Goal: Task Accomplishment & Management: Manage account settings

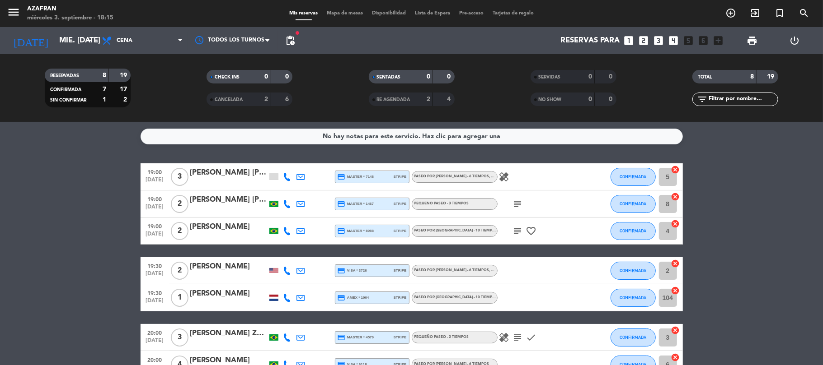
click at [286, 178] on icon at bounding box center [287, 177] width 8 height 8
click at [281, 162] on span "Copiar" at bounding box center [282, 161] width 19 height 9
click at [292, 37] on span "pending_actions" at bounding box center [290, 40] width 11 height 11
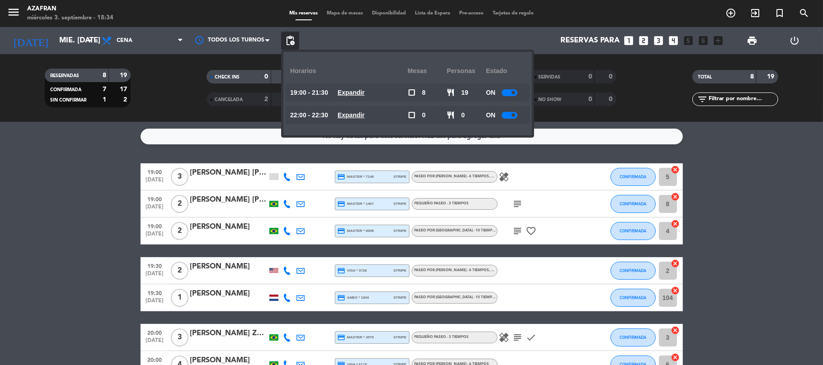
click at [62, 228] on bookings-row "19:00 sep. 3 3 Monique Moreno Dr Haas credit_card master * 7148 stripe PASEO PO…" at bounding box center [411, 291] width 823 height 255
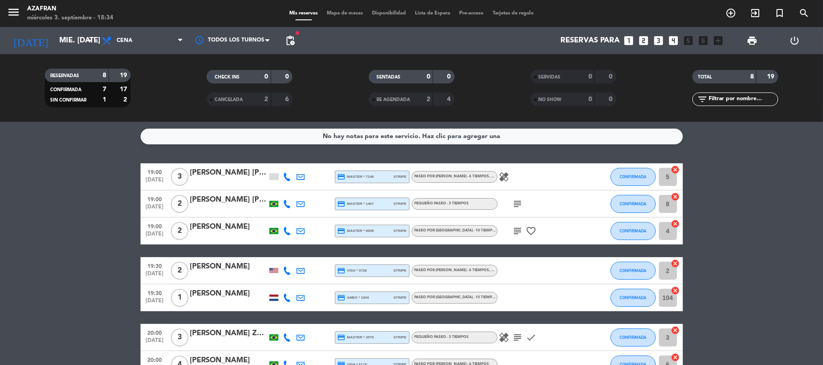
click at [285, 205] on icon at bounding box center [287, 204] width 8 height 8
click at [280, 187] on span "Copiar" at bounding box center [278, 188] width 19 height 9
click at [286, 228] on icon at bounding box center [287, 231] width 8 height 8
click at [286, 212] on button "Copiar content_paste" at bounding box center [283, 215] width 28 height 9
click at [290, 217] on span "content_paste" at bounding box center [293, 215] width 7 height 7
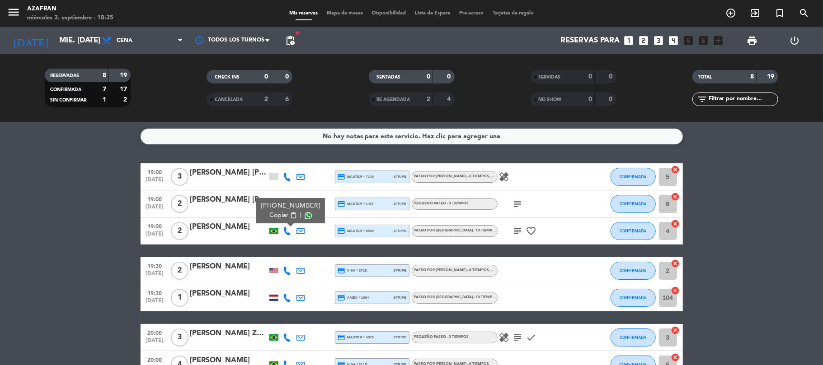
click at [288, 270] on icon at bounding box center [287, 271] width 8 height 8
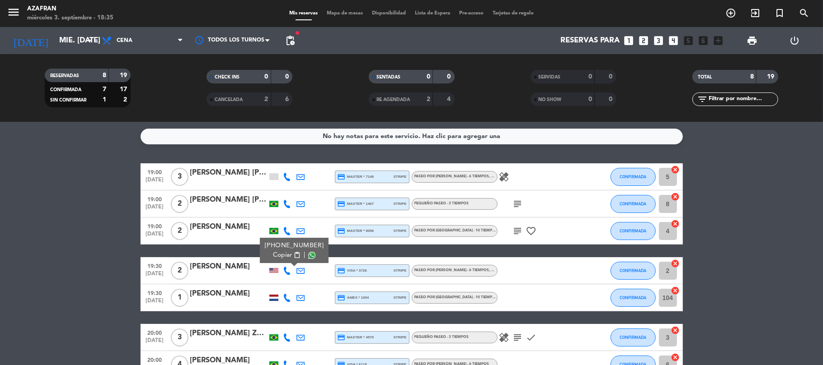
click at [293, 253] on span "content_paste" at bounding box center [296, 255] width 7 height 7
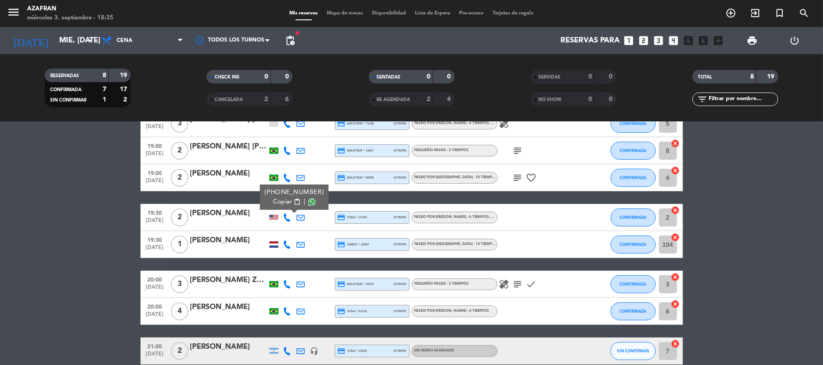
scroll to position [55, 0]
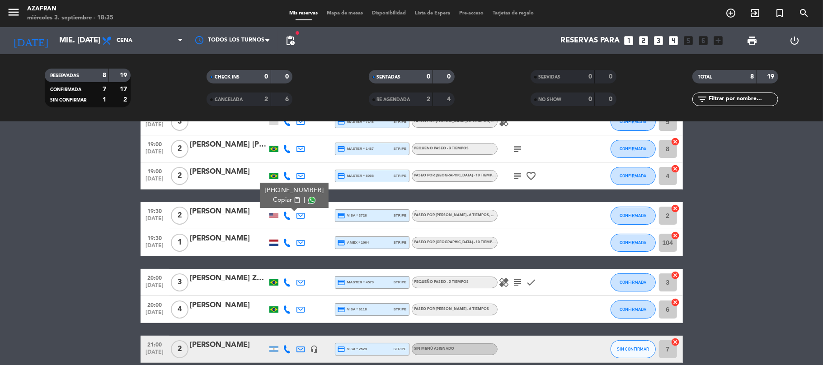
click at [286, 245] on icon at bounding box center [287, 243] width 8 height 8
click at [285, 226] on span "Copiar" at bounding box center [282, 227] width 19 height 9
click at [283, 284] on icon at bounding box center [287, 283] width 8 height 8
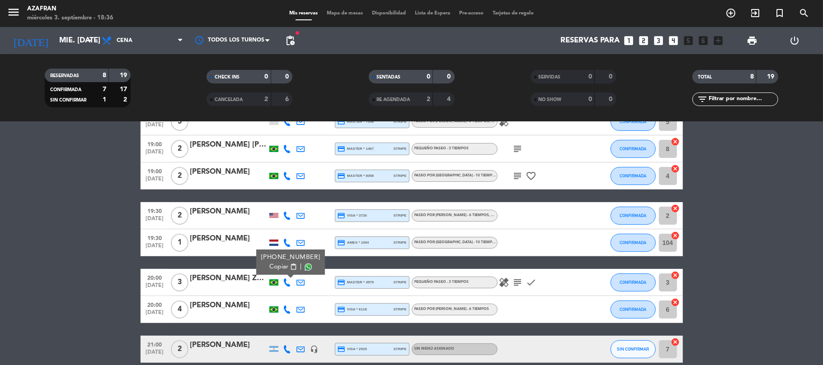
click at [284, 264] on span "Copiar" at bounding box center [278, 266] width 19 height 9
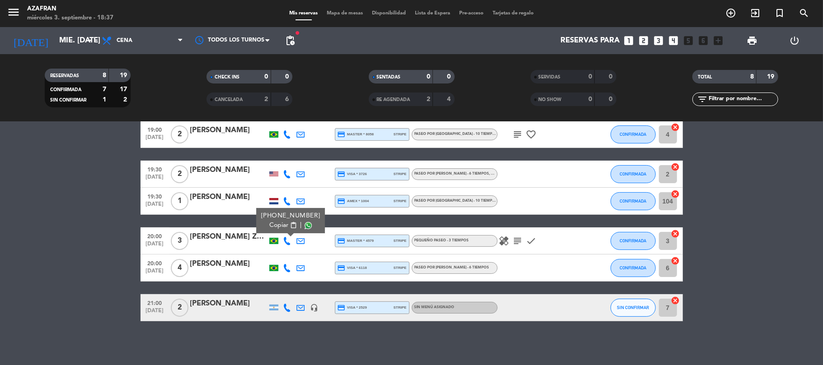
scroll to position [98, 0]
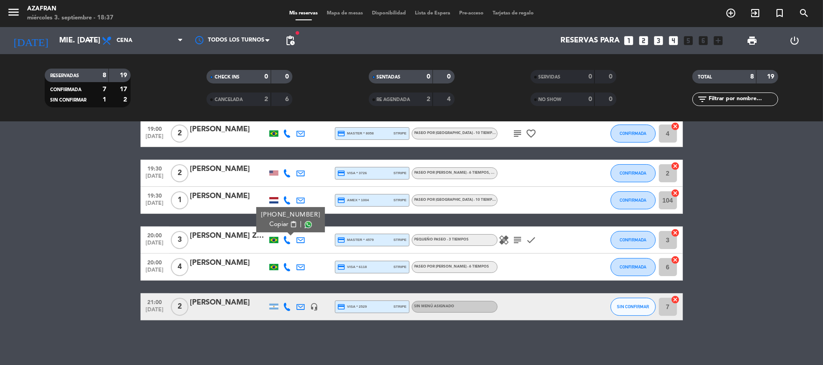
click at [279, 225] on span "Copiar" at bounding box center [278, 224] width 19 height 9
click at [287, 265] on icon at bounding box center [287, 267] width 8 height 8
click at [290, 253] on span "content_paste" at bounding box center [293, 251] width 7 height 7
click at [286, 306] on icon at bounding box center [287, 307] width 8 height 8
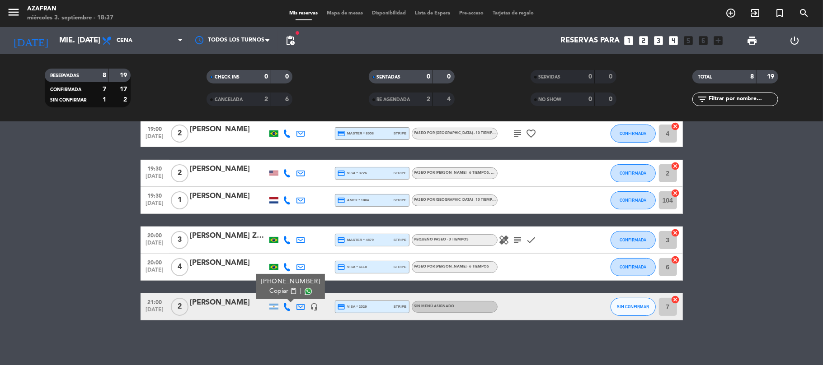
click at [281, 291] on span "Copiar" at bounding box center [278, 291] width 19 height 9
click at [127, 226] on bookings-row "19:00 sep. 3 3 Monique Moreno Dr Haas credit_card master * 7148 stripe PASEO PO…" at bounding box center [411, 193] width 823 height 255
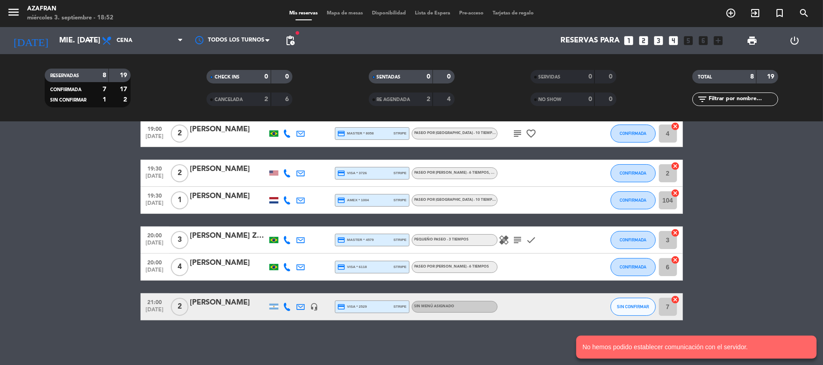
scroll to position [0, 0]
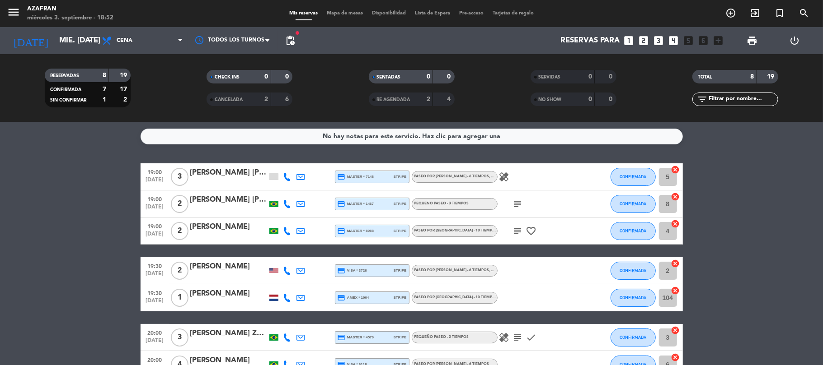
click at [283, 173] on icon at bounding box center [287, 177] width 8 height 8
click at [279, 161] on span "Copiar" at bounding box center [282, 161] width 19 height 9
click at [288, 201] on icon at bounding box center [287, 204] width 8 height 8
click at [110, 170] on bookings-row "19:00 sep. 3 3 Monique Moreno Dr Haas credit_card master * 7148 stripe PASEO PO…" at bounding box center [411, 291] width 823 height 255
click at [273, 178] on div at bounding box center [273, 176] width 9 height 7
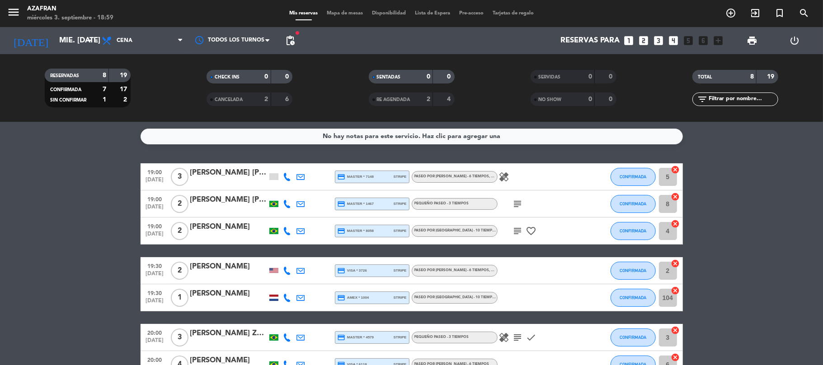
click at [42, 248] on bookings-row "19:00 sep. 3 3 Monique Moreno Dr Haas credit_card master * 7148 stripe PASEO PO…" at bounding box center [411, 291] width 823 height 255
click at [629, 176] on span "CONFIRMADA" at bounding box center [632, 176] width 27 height 5
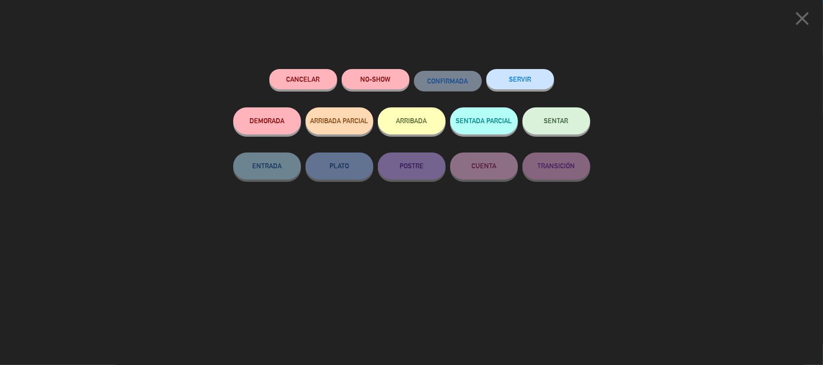
click at [515, 72] on button "SERVIR" at bounding box center [520, 79] width 68 height 20
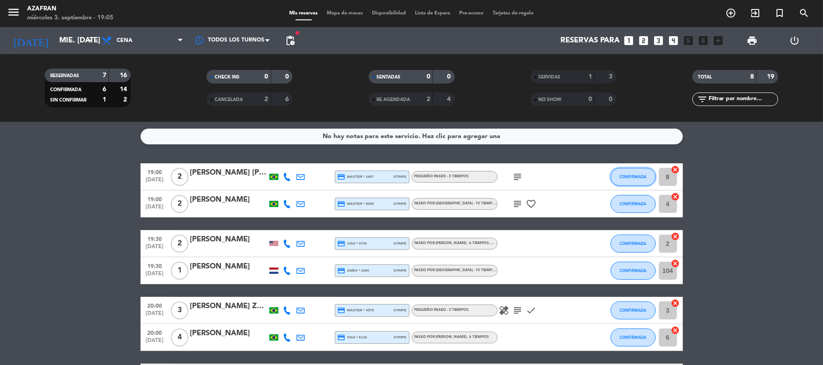
click at [624, 178] on span "CONFIRMADA" at bounding box center [632, 176] width 27 height 5
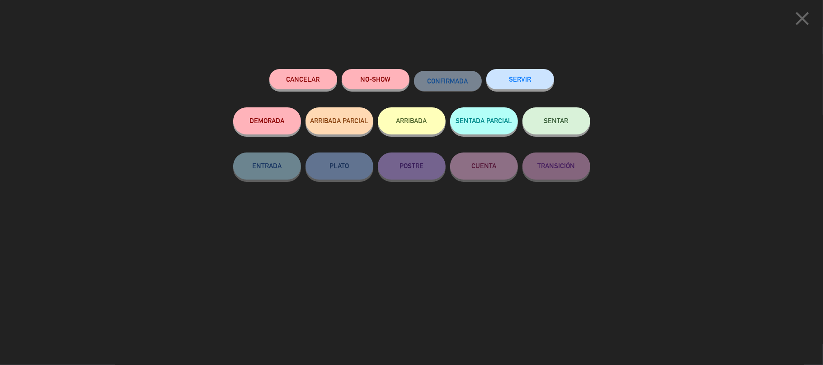
click at [517, 77] on button "SERVIR" at bounding box center [520, 79] width 68 height 20
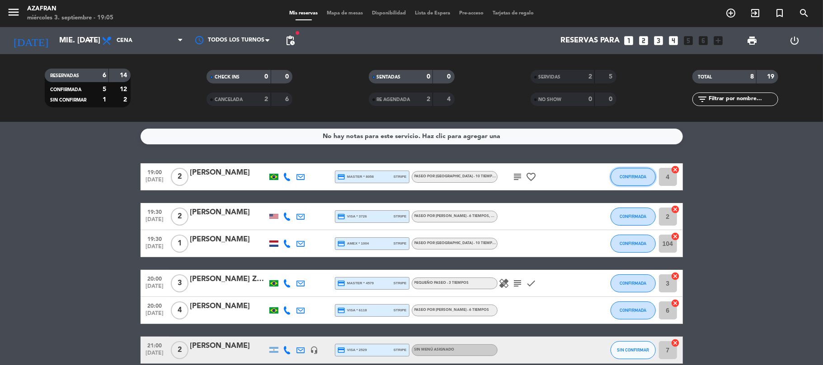
click at [627, 177] on span "CONFIRMADA" at bounding box center [632, 176] width 27 height 5
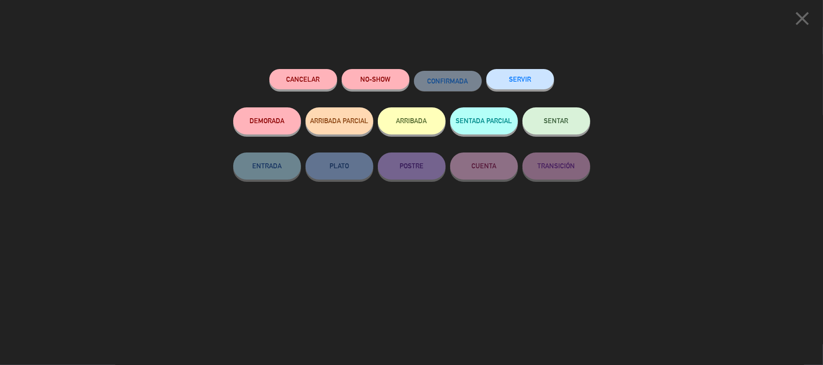
click at [504, 80] on button "SERVIR" at bounding box center [520, 79] width 68 height 20
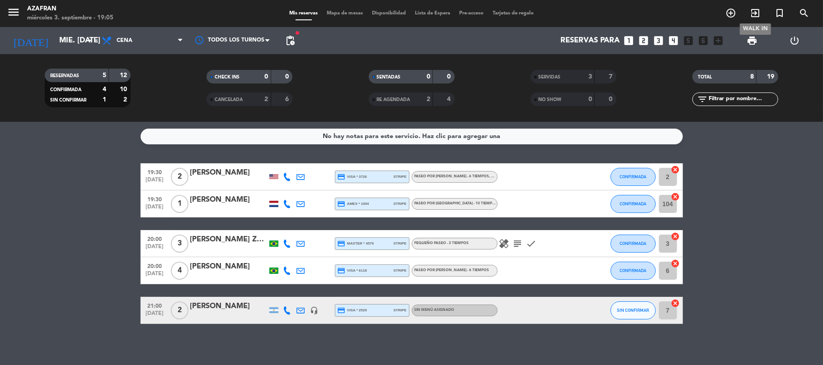
click at [754, 12] on icon "exit_to_app" at bounding box center [754, 13] width 11 height 11
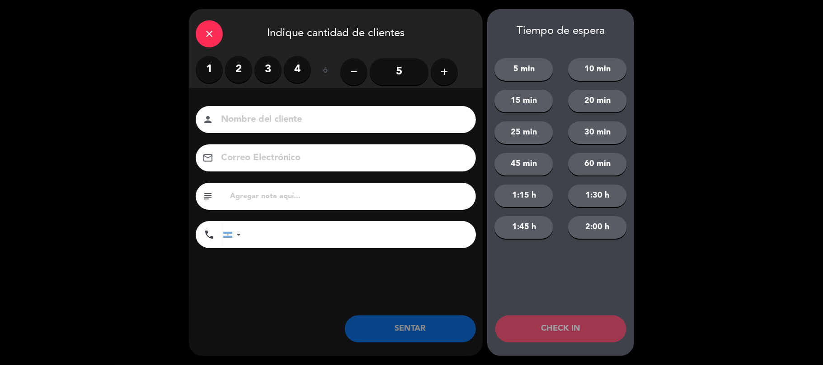
click at [293, 116] on input at bounding box center [342, 120] width 244 height 16
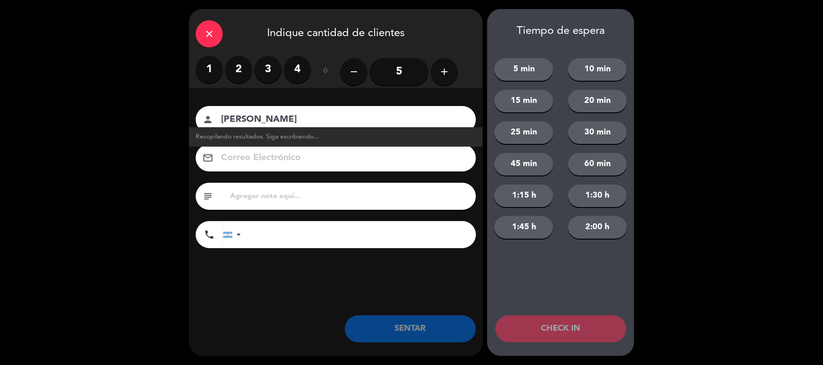
type input "Juan"
click at [208, 63] on label "1" at bounding box center [209, 69] width 27 height 27
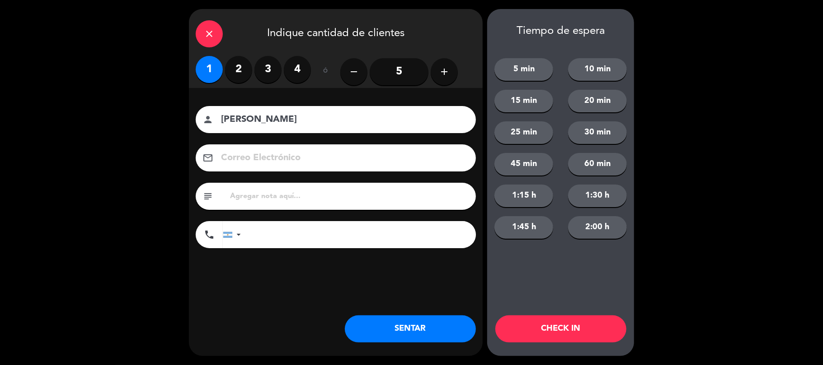
click at [388, 326] on button "SENTAR" at bounding box center [410, 329] width 131 height 27
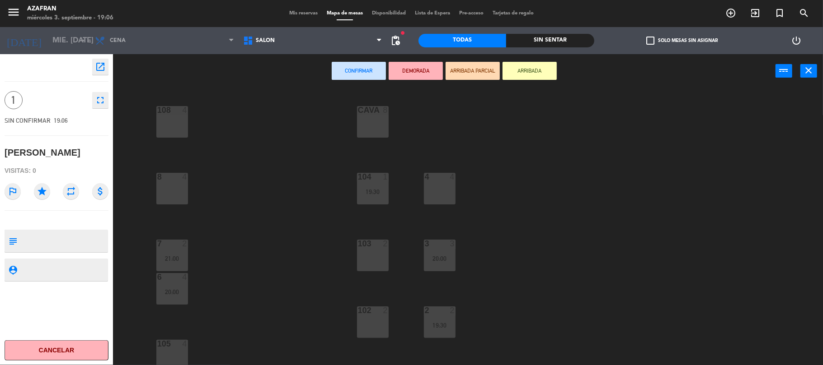
click at [167, 188] on div "8 4" at bounding box center [172, 189] width 32 height 32
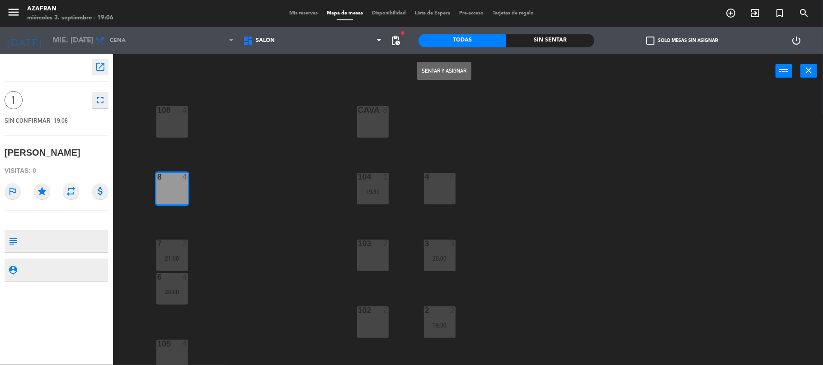
click at [441, 64] on button "Sentar y Asignar" at bounding box center [444, 71] width 54 height 18
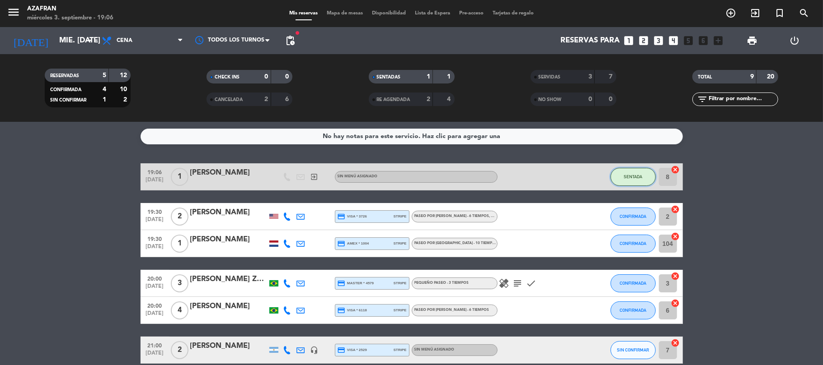
click at [636, 174] on span "SENTADA" at bounding box center [632, 176] width 19 height 5
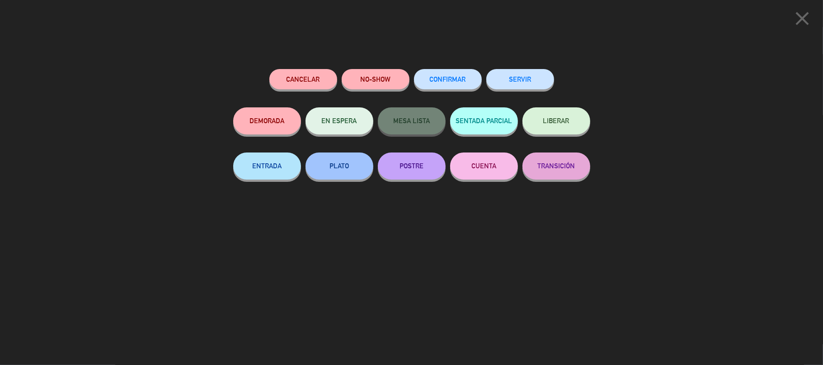
click at [520, 80] on button "SERVIR" at bounding box center [520, 79] width 68 height 20
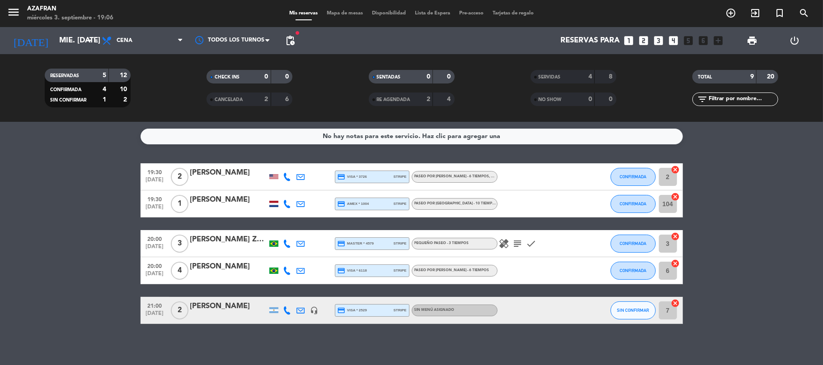
click at [561, 76] on span "SERVIDAS" at bounding box center [549, 77] width 22 height 5
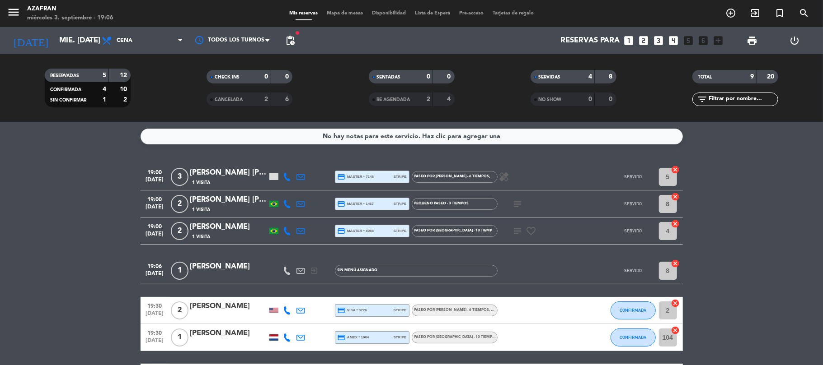
click at [750, 247] on bookings-row "19:00 sep. 3 3 Monique Moreno Dr Haas 1 Visita credit_card master * 7148 stripe…" at bounding box center [411, 311] width 823 height 295
click at [555, 73] on div "SERVIDAS" at bounding box center [554, 77] width 42 height 10
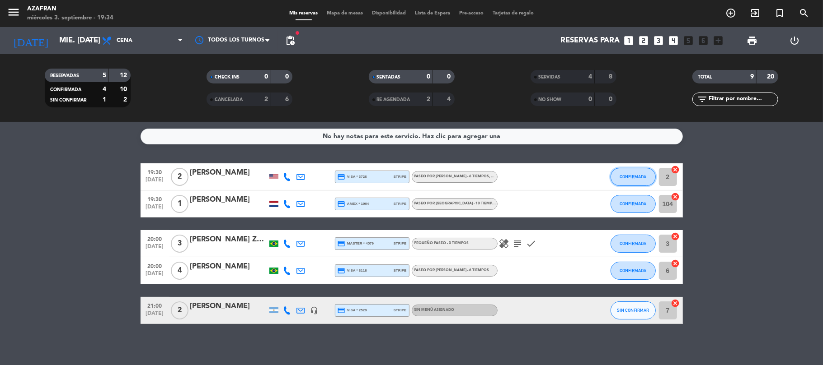
click at [638, 178] on span "CONFIRMADA" at bounding box center [632, 176] width 27 height 5
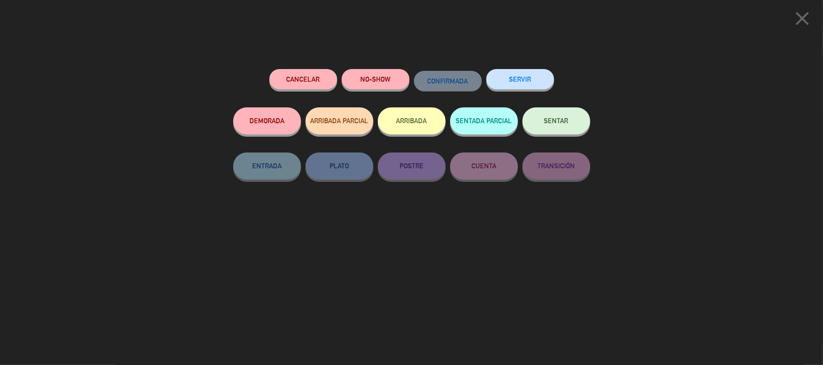
click at [517, 83] on button "SERVIR" at bounding box center [520, 79] width 68 height 20
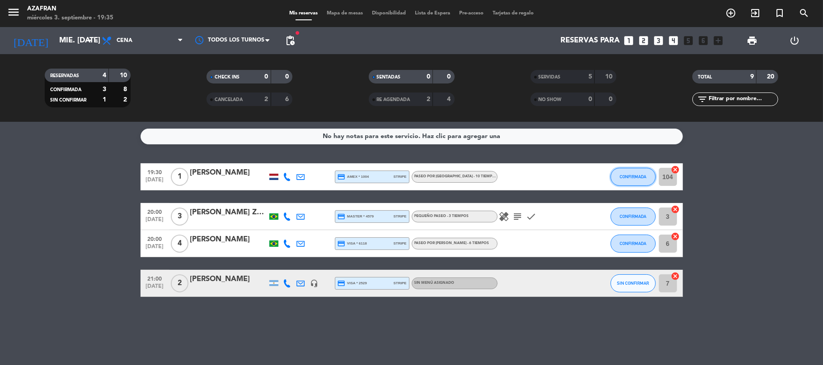
click at [631, 175] on span "CONFIRMADA" at bounding box center [632, 176] width 27 height 5
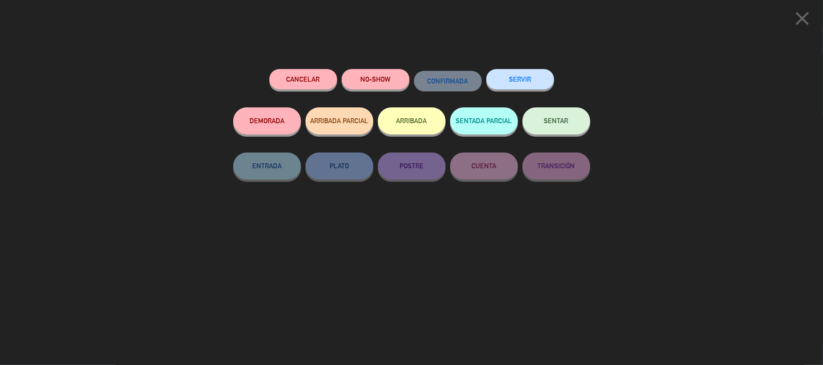
click at [510, 80] on button "SERVIR" at bounding box center [520, 79] width 68 height 20
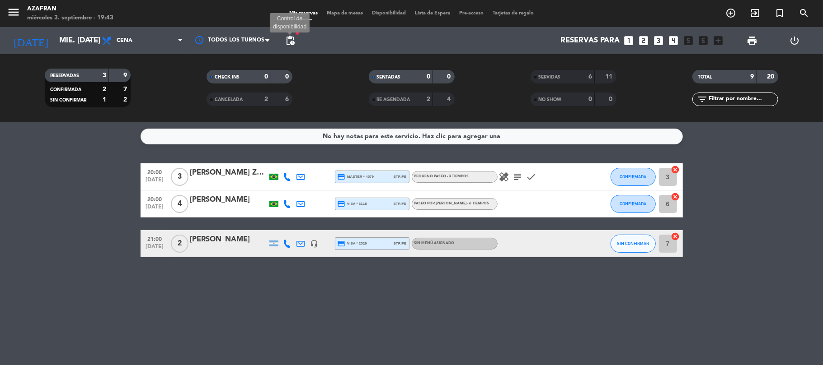
click at [291, 40] on span "pending_actions" at bounding box center [290, 40] width 11 height 11
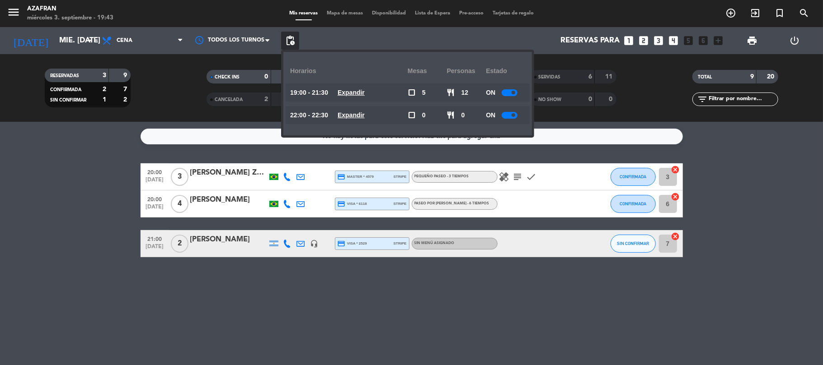
click at [514, 112] on div at bounding box center [509, 115] width 16 height 7
click at [510, 91] on div at bounding box center [509, 92] width 16 height 7
click at [512, 91] on div at bounding box center [509, 92] width 16 height 7
click at [514, 116] on div at bounding box center [513, 115] width 16 height 7
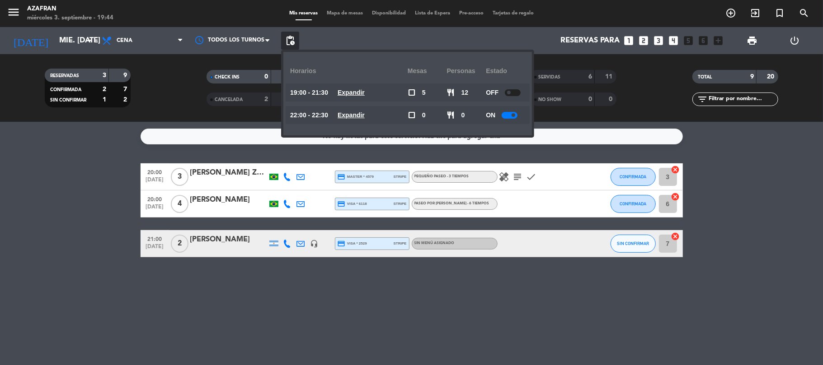
click at [787, 244] on bookings-row "20:00 [DATE] 3 [PERSON_NAME] Zanchetta credit_card master * 4579 stripe PEQUEÑO…" at bounding box center [411, 211] width 823 height 94
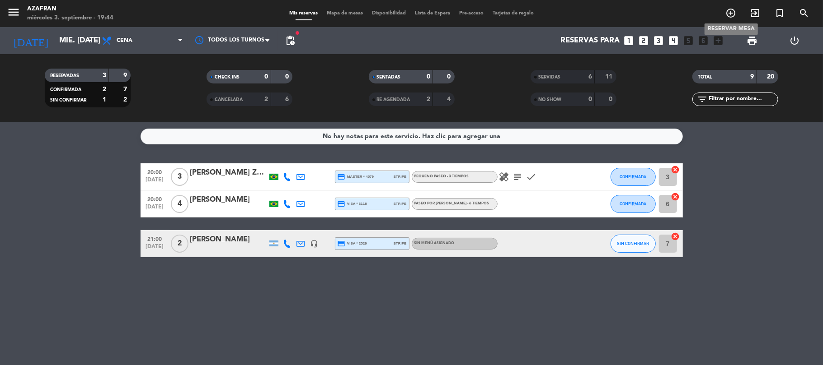
click at [734, 13] on icon "add_circle_outline" at bounding box center [730, 13] width 11 height 11
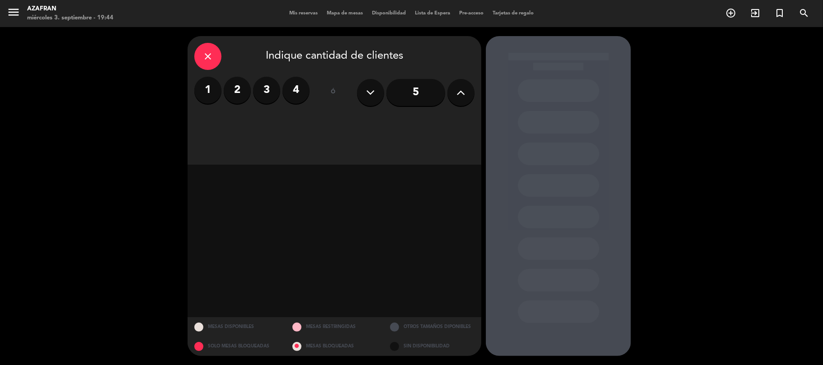
click at [235, 89] on label "2" at bounding box center [237, 90] width 27 height 27
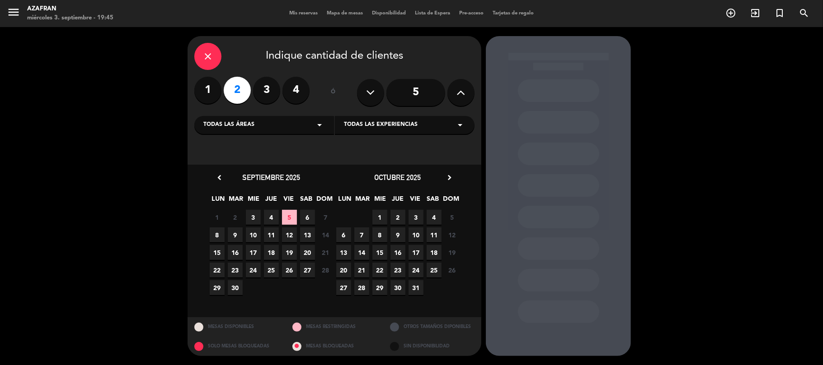
click at [254, 217] on span "3" at bounding box center [253, 217] width 15 height 15
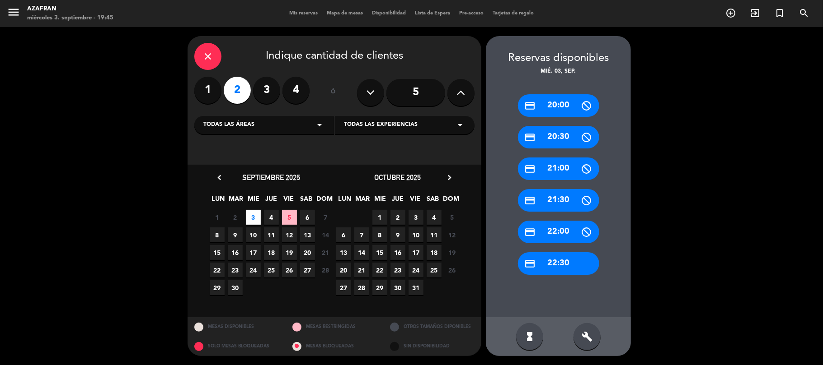
click at [546, 203] on div "credit_card 21:30" at bounding box center [558, 200] width 81 height 23
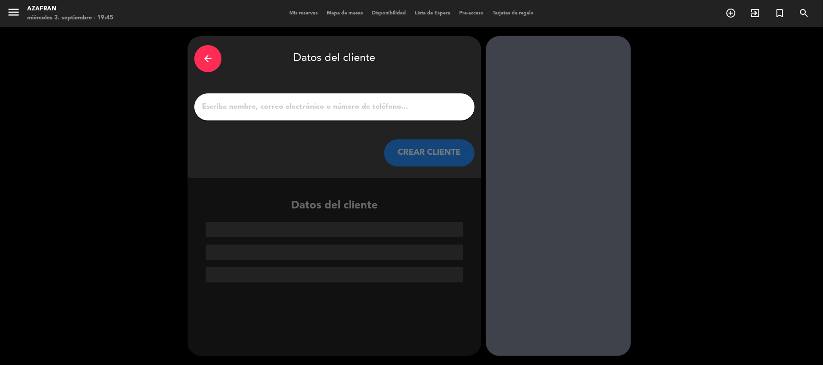
click at [337, 102] on input "1" at bounding box center [334, 107] width 267 height 13
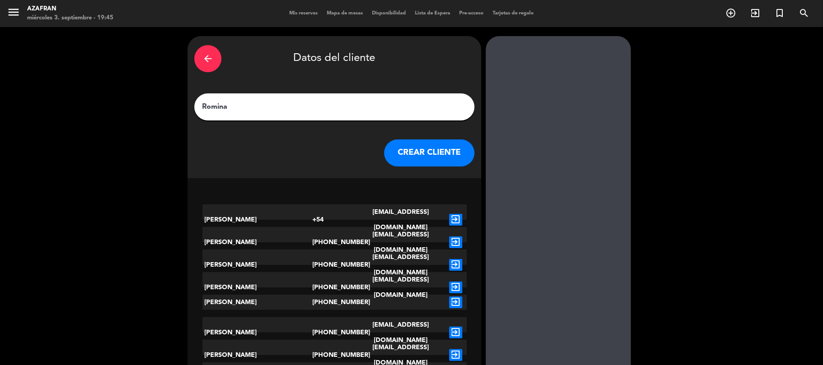
type input "Romina"
click at [416, 149] on button "CREAR CLIENTE" at bounding box center [429, 153] width 90 height 27
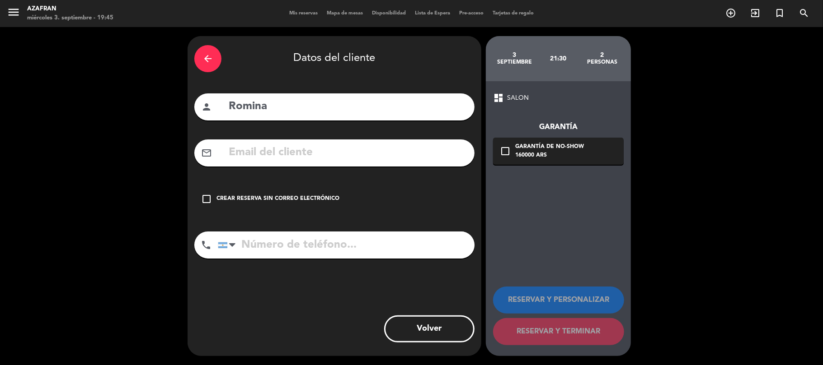
click at [277, 251] on input "tel" at bounding box center [346, 245] width 257 height 27
click at [420, 207] on div "check_box_outline_blank Crear reserva sin correo electrónico" at bounding box center [334, 199] width 280 height 27
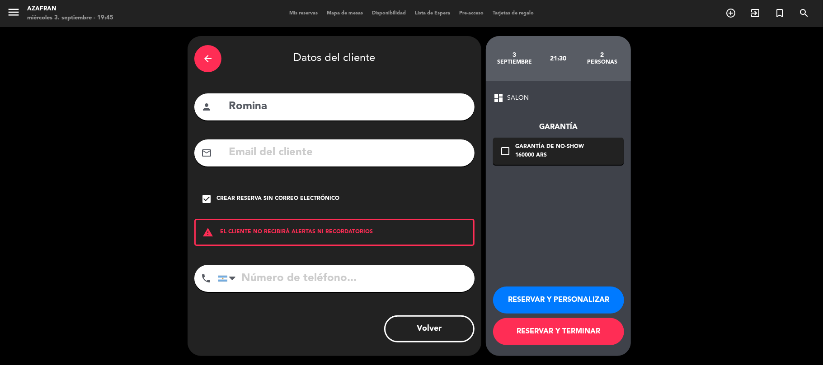
click at [546, 335] on button "RESERVAR Y TERMINAR" at bounding box center [558, 331] width 131 height 27
